Goal: Entertainment & Leisure: Consume media (video, audio)

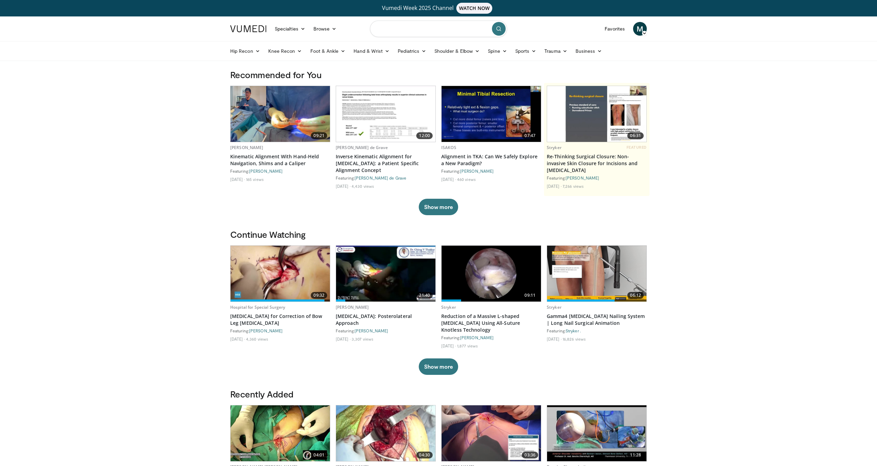
click at [443, 33] on input "Search topics, interventions" at bounding box center [438, 29] width 137 height 16
type input "**********"
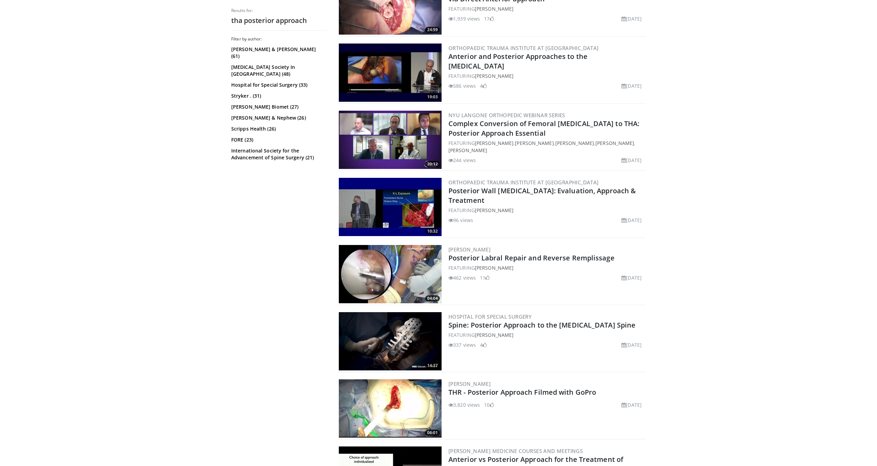
scroll to position [624, 0]
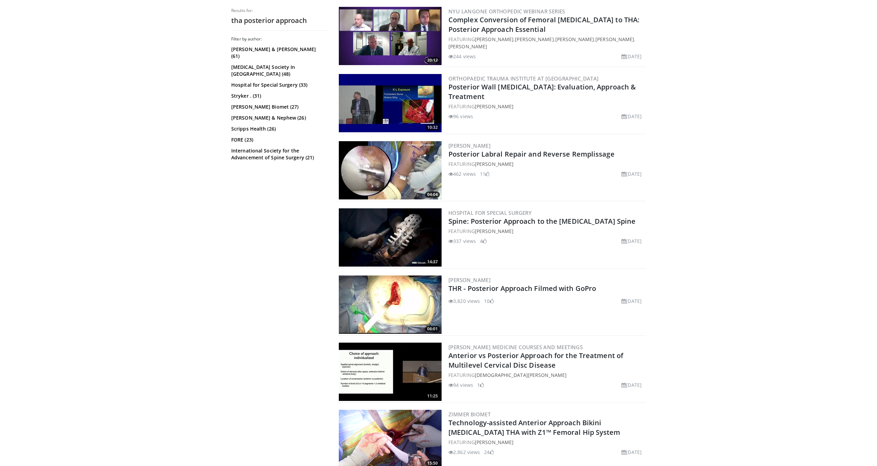
click at [397, 311] on img at bounding box center [390, 304] width 103 height 58
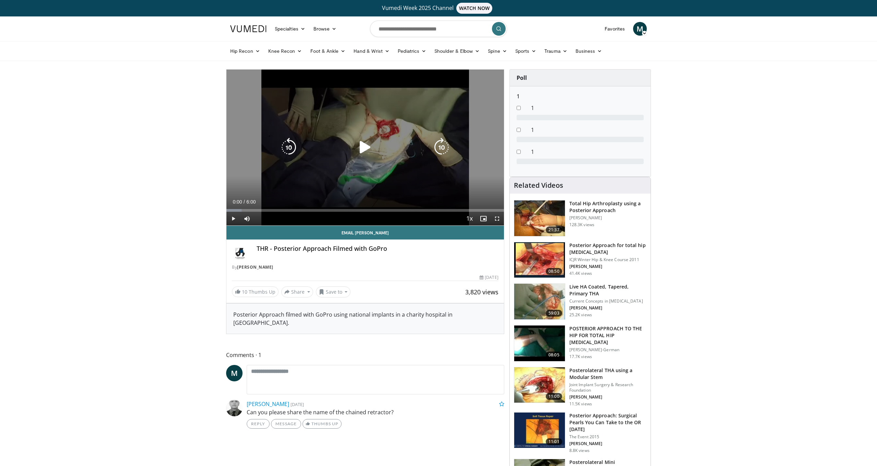
click at [268, 118] on div "10 seconds Tap to unmute" at bounding box center [364, 148] width 277 height 156
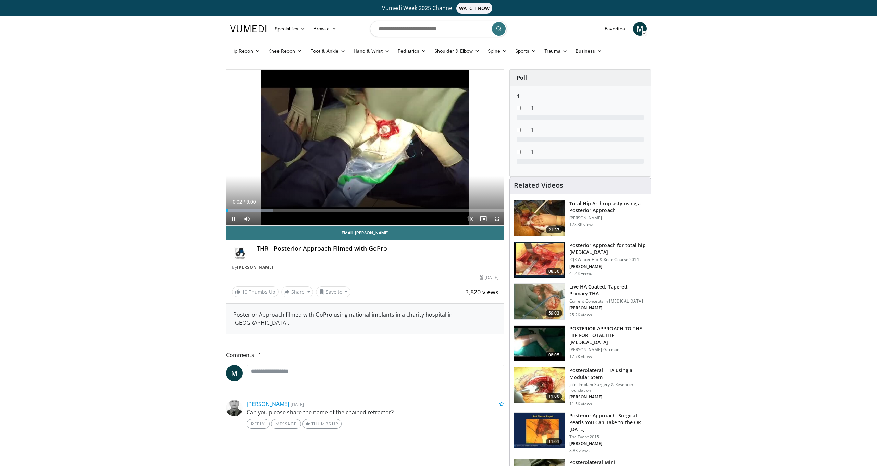
click at [495, 219] on span "Video Player" at bounding box center [497, 219] width 14 height 14
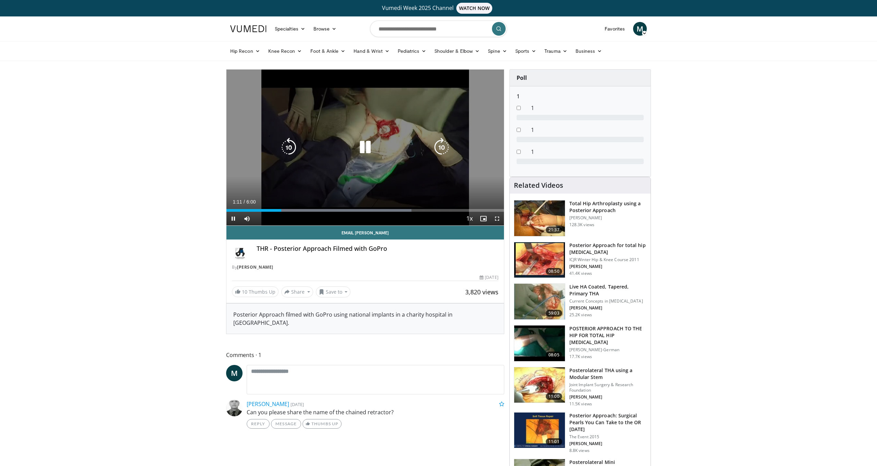
click at [362, 146] on icon "Video Player" at bounding box center [364, 147] width 19 height 19
click at [410, 98] on div "10 seconds Tap to unmute" at bounding box center [364, 148] width 277 height 156
click at [361, 149] on icon "Video Player" at bounding box center [364, 147] width 19 height 19
